Goal: Information Seeking & Learning: Learn about a topic

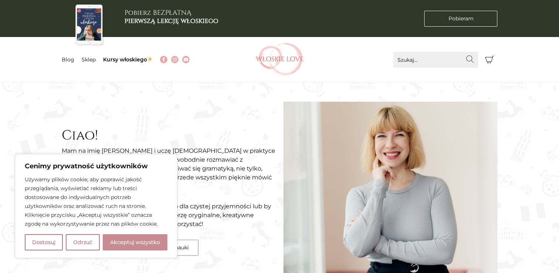
click at [145, 239] on button "Akceptuj wszystko" at bounding box center [135, 242] width 65 height 16
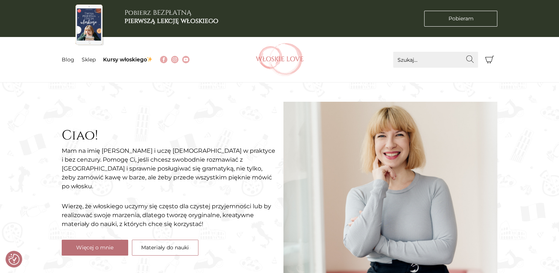
checkbox input "true"
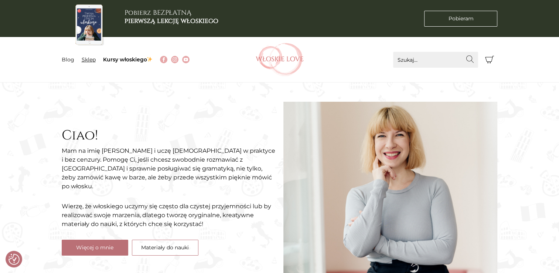
click at [91, 58] on link "Sklep" at bounding box center [89, 59] width 14 height 7
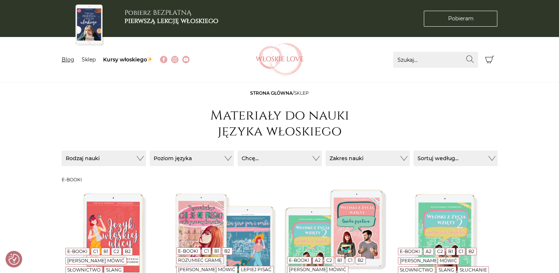
click at [70, 61] on link "Blog" at bounding box center [68, 59] width 13 height 7
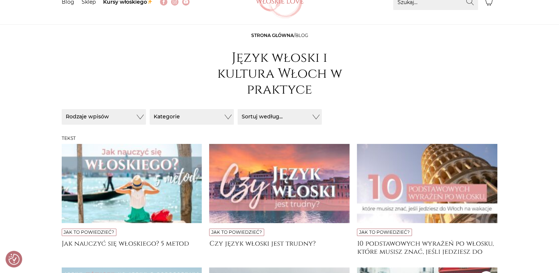
scroll to position [41, 0]
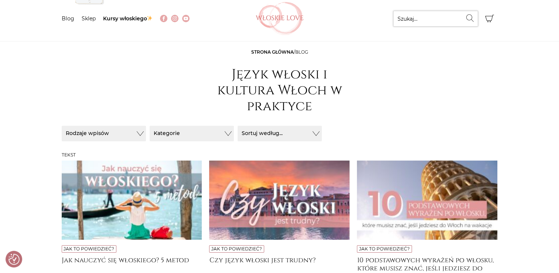
click at [416, 21] on input "Szukaj..." at bounding box center [435, 19] width 85 height 16
type input "è"
type input "polowanie"
click at [462, 11] on button "Wyszukaj" at bounding box center [470, 18] width 16 height 15
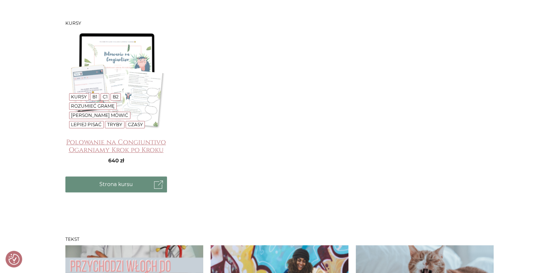
scroll to position [192, 0]
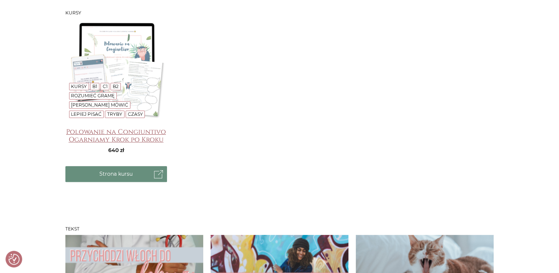
click at [116, 130] on h4 "Polowanie na Congiuntivo Ogarniamy Krok po Kroku" at bounding box center [116, 135] width 102 height 15
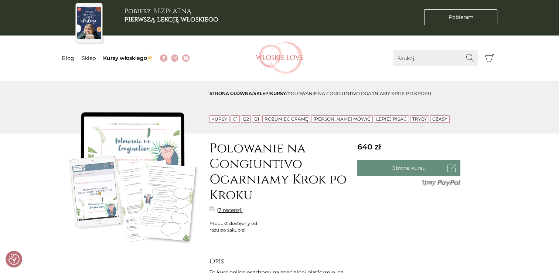
scroll to position [1, 0]
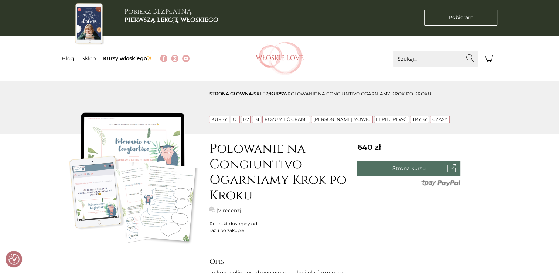
click at [403, 165] on link "Strona kursu" at bounding box center [408, 168] width 103 height 16
